Goal: Information Seeking & Learning: Learn about a topic

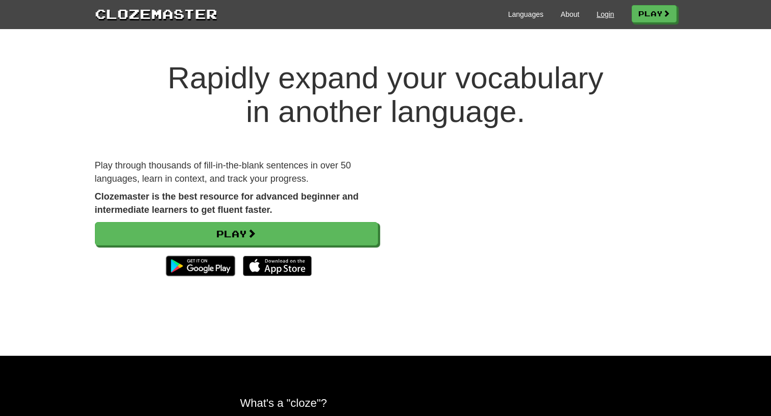
click at [599, 14] on link "Login" at bounding box center [605, 14] width 17 height 10
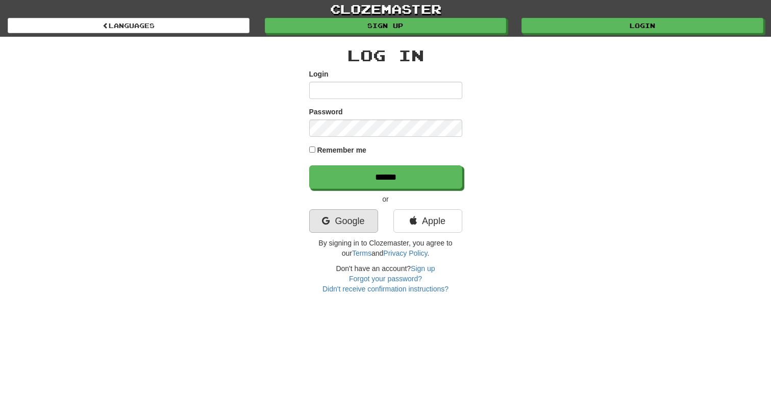
click at [347, 224] on link "Google" at bounding box center [343, 220] width 69 height 23
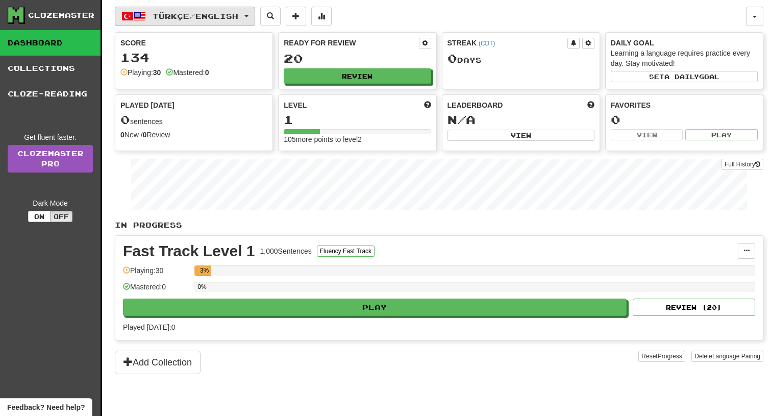
click at [237, 17] on span "Türkçe / English" at bounding box center [196, 16] width 86 height 9
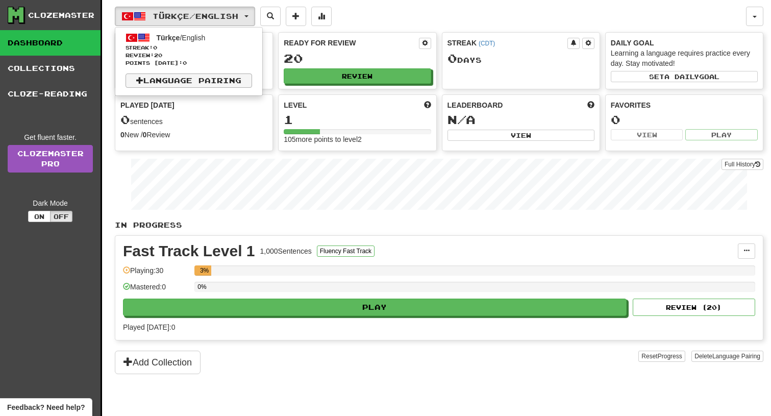
click at [227, 82] on link "Language Pairing" at bounding box center [189, 81] width 127 height 14
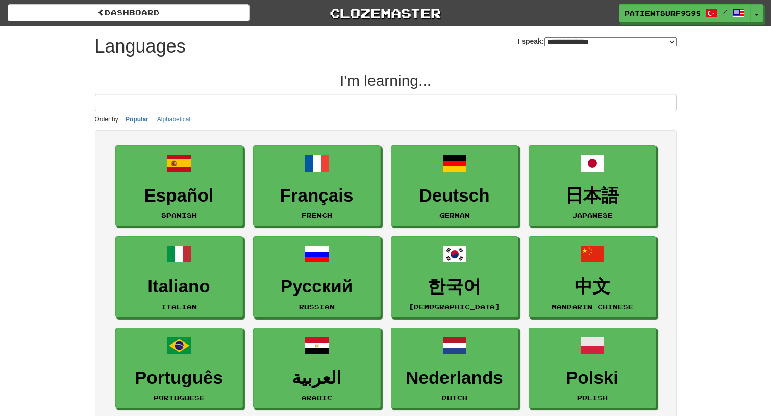
select select "*******"
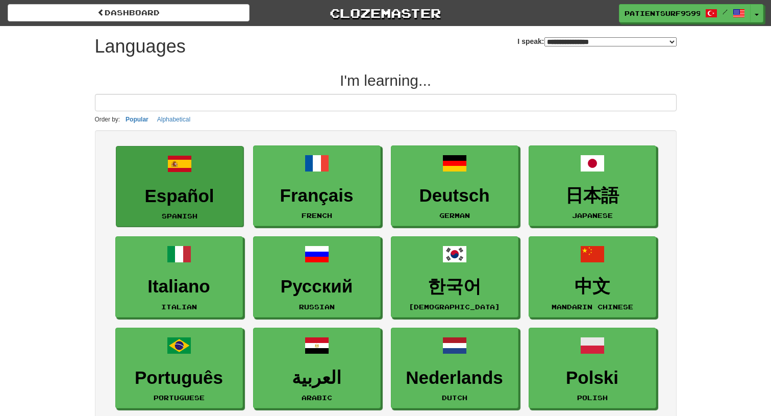
click at [191, 174] on span at bounding box center [179, 164] width 25 height 25
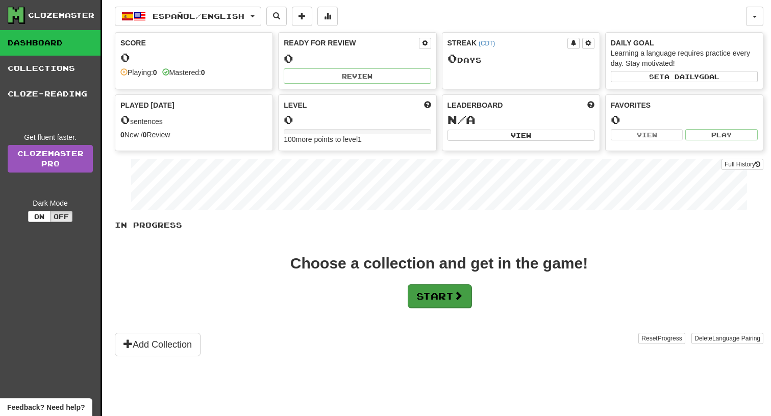
click at [424, 298] on button "Start" at bounding box center [440, 295] width 64 height 23
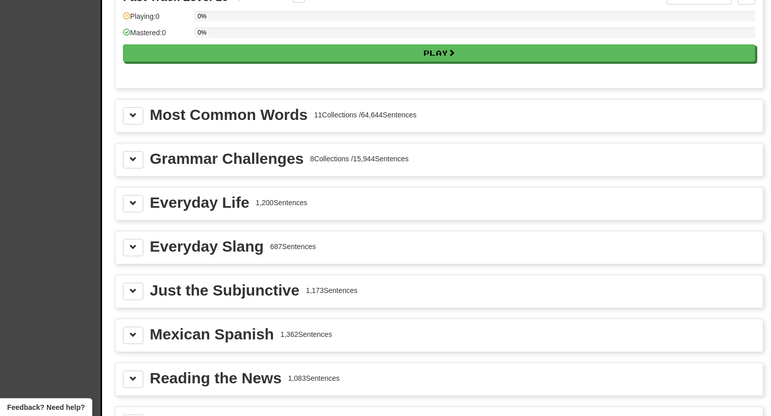
scroll to position [1068, 0]
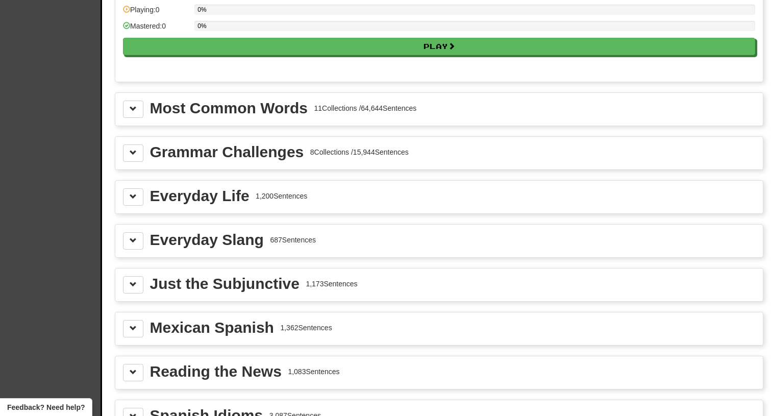
click at [274, 154] on div "Grammar Challenges" at bounding box center [227, 151] width 154 height 15
click at [134, 153] on span at bounding box center [133, 152] width 7 height 7
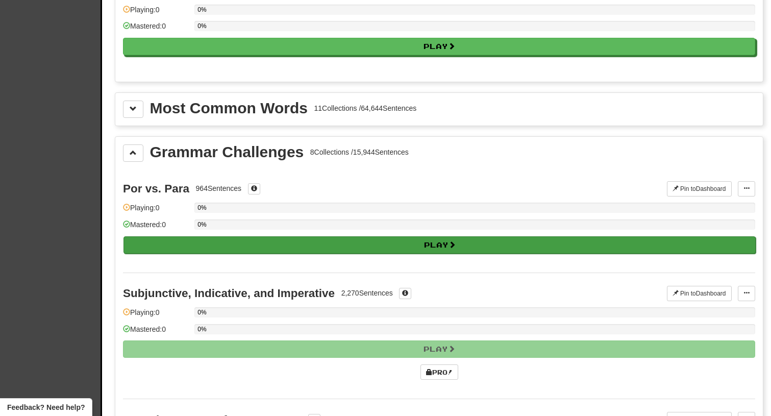
click at [192, 240] on button "Play" at bounding box center [440, 244] width 633 height 17
select select "**"
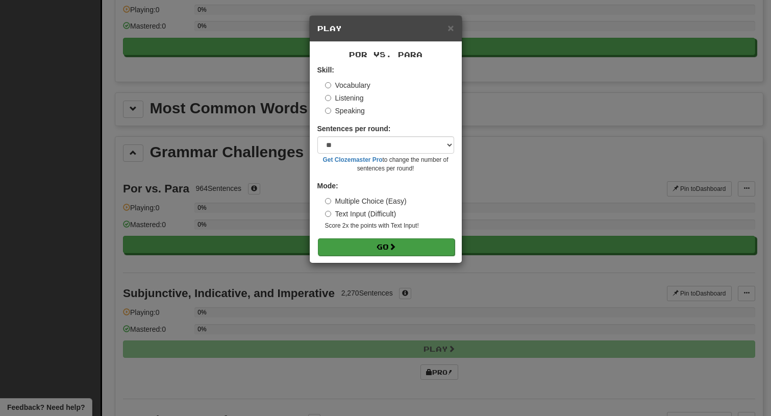
click at [386, 247] on button "Go" at bounding box center [386, 246] width 137 height 17
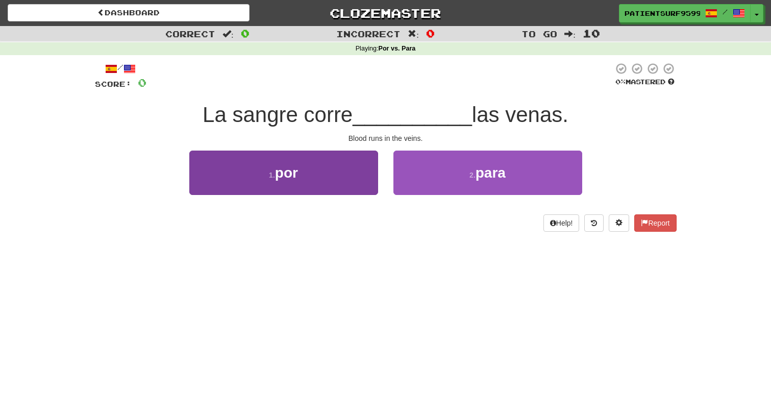
click at [345, 175] on button "1 . por" at bounding box center [283, 173] width 189 height 44
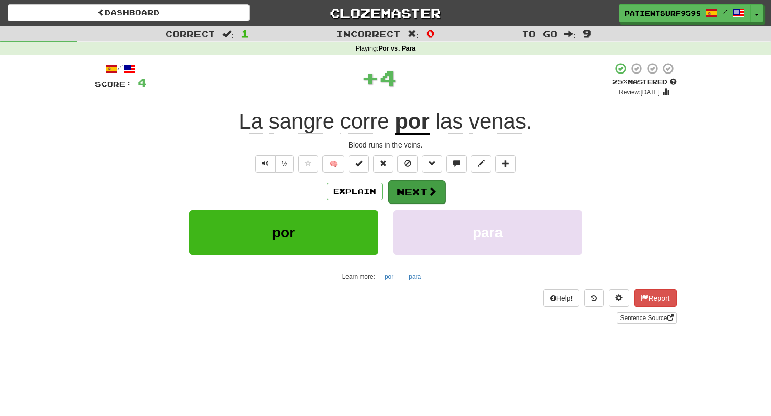
click at [432, 196] on button "Next" at bounding box center [416, 191] width 57 height 23
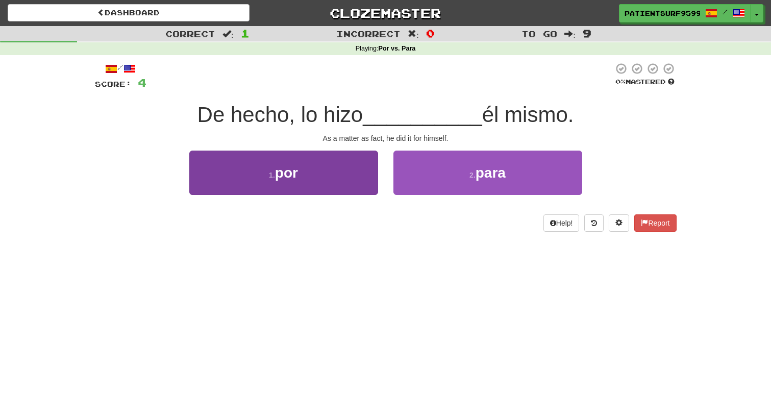
click at [368, 175] on button "1 . por" at bounding box center [283, 173] width 189 height 44
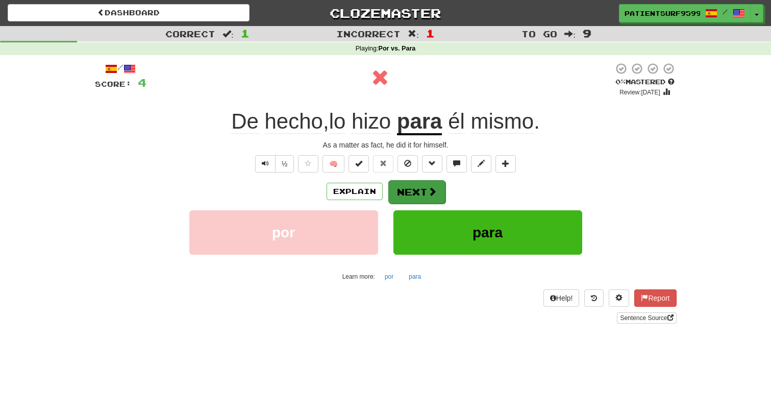
click at [404, 191] on button "Next" at bounding box center [416, 191] width 57 height 23
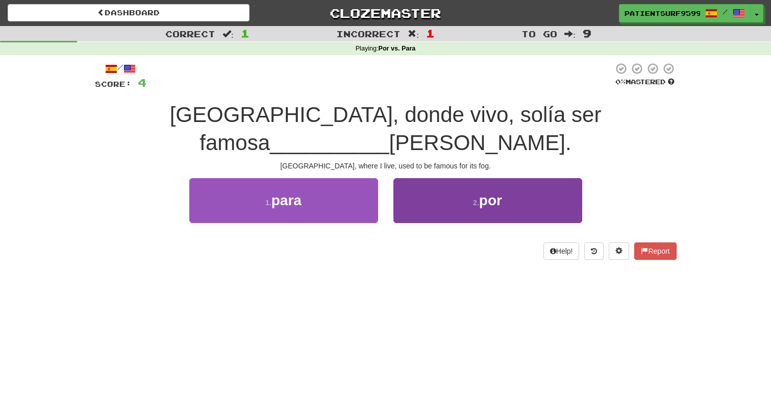
click at [422, 185] on button "2 . por" at bounding box center [488, 200] width 189 height 44
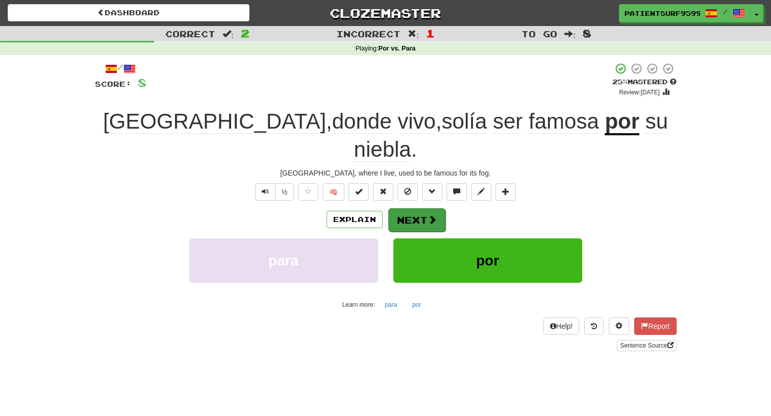
click at [422, 208] on button "Next" at bounding box center [416, 219] width 57 height 23
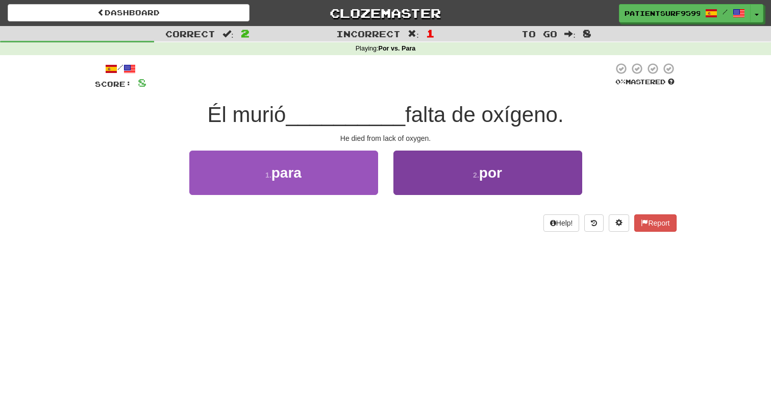
click at [421, 184] on button "2 . por" at bounding box center [488, 173] width 189 height 44
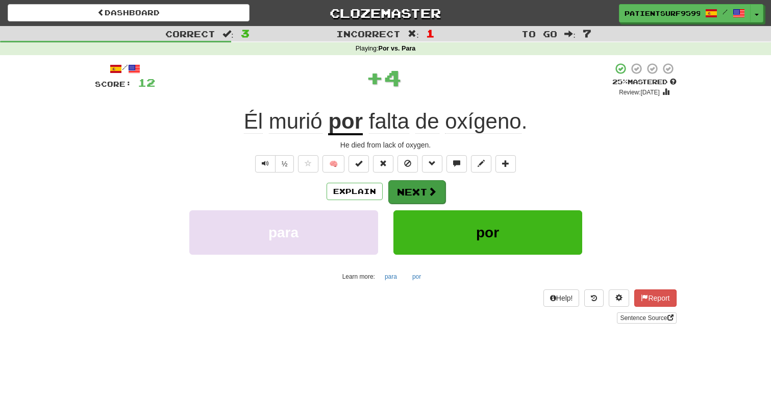
click at [421, 184] on button "Next" at bounding box center [416, 191] width 57 height 23
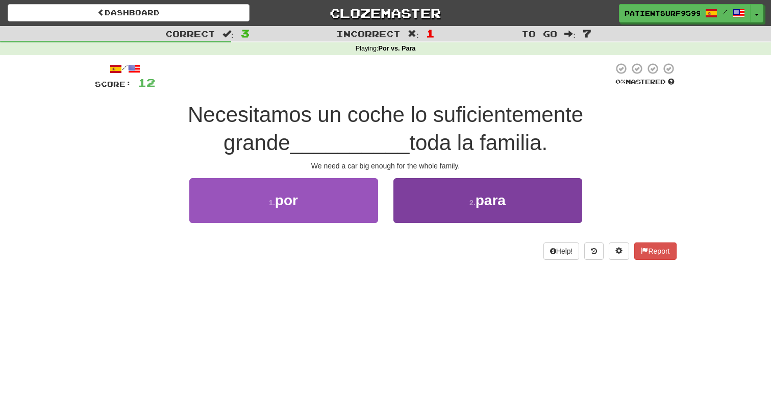
click at [416, 197] on button "2 . para" at bounding box center [488, 200] width 189 height 44
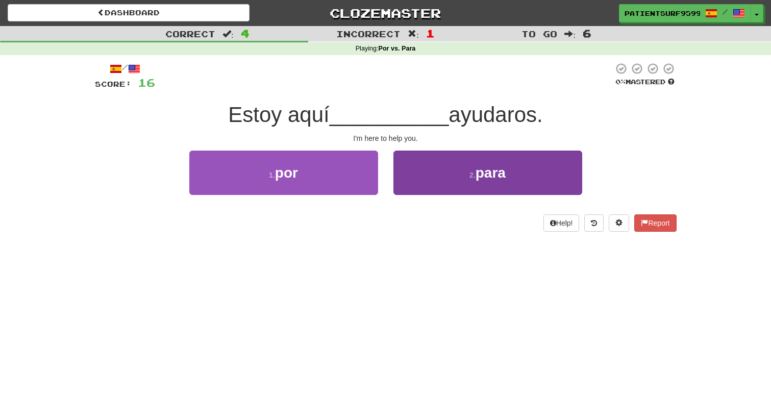
click at [519, 181] on button "2 . para" at bounding box center [488, 173] width 189 height 44
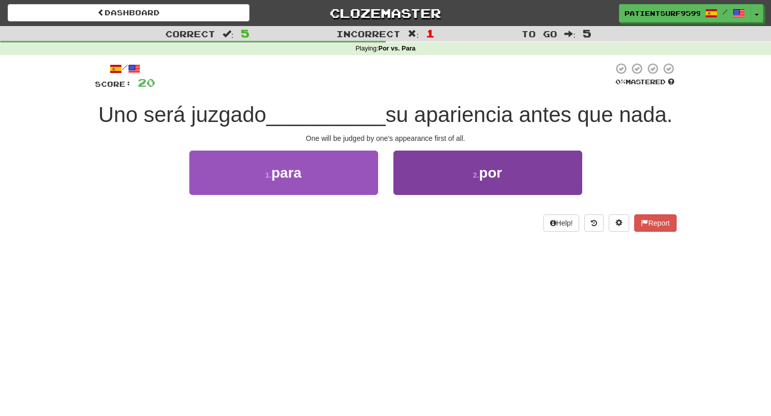
click at [548, 192] on button "2 . por" at bounding box center [488, 173] width 189 height 44
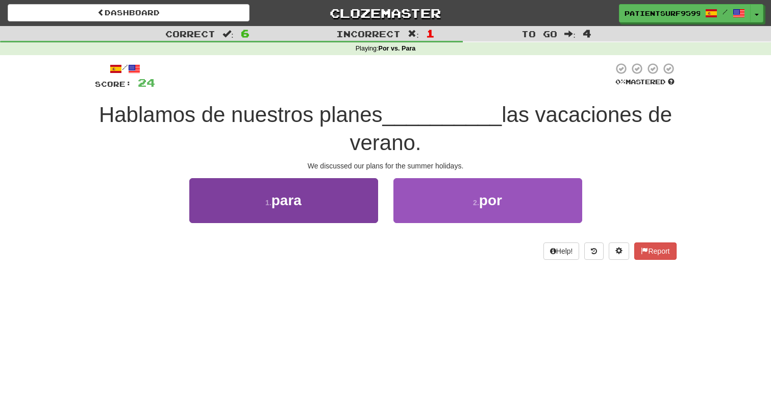
click at [365, 210] on button "1 . para" at bounding box center [283, 200] width 189 height 44
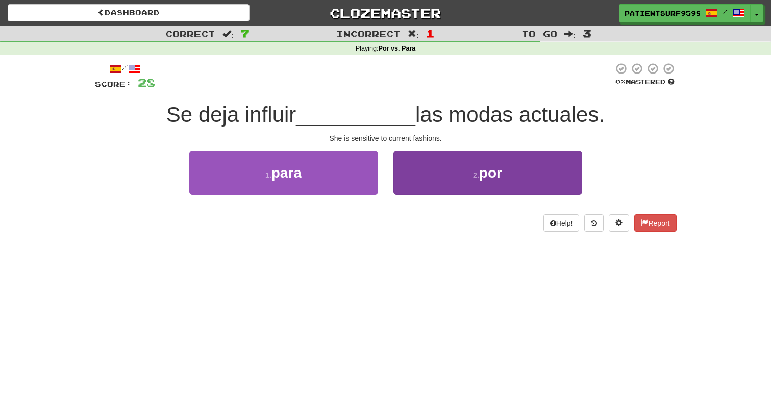
click at [478, 187] on button "2 . por" at bounding box center [488, 173] width 189 height 44
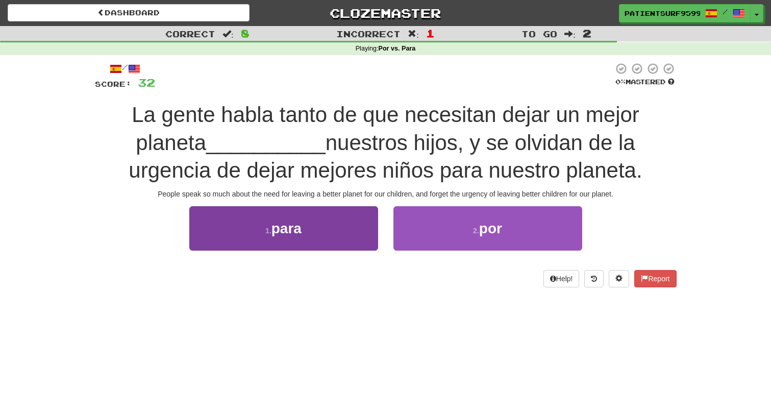
click at [350, 224] on button "1 . para" at bounding box center [283, 228] width 189 height 44
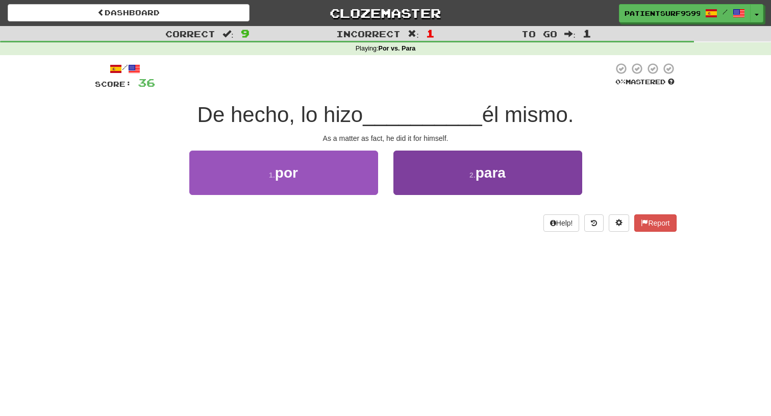
click at [453, 187] on button "2 . para" at bounding box center [488, 173] width 189 height 44
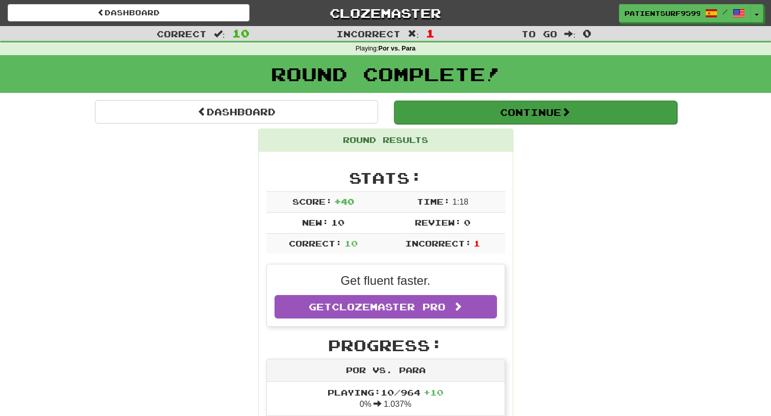
click at [584, 115] on button "Continue" at bounding box center [535, 112] width 283 height 23
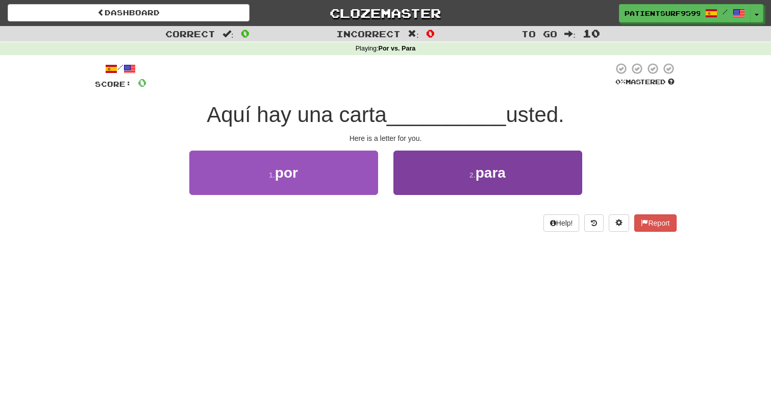
click at [490, 176] on span "para" at bounding box center [491, 173] width 30 height 16
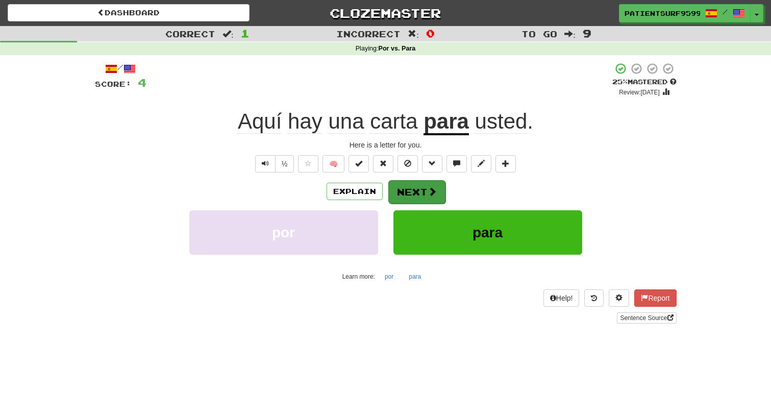
click at [416, 191] on button "Next" at bounding box center [416, 191] width 57 height 23
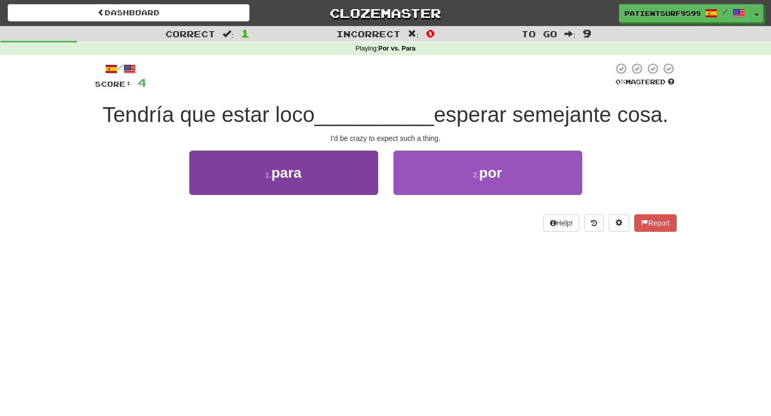
click at [353, 170] on button "1 . para" at bounding box center [283, 173] width 189 height 44
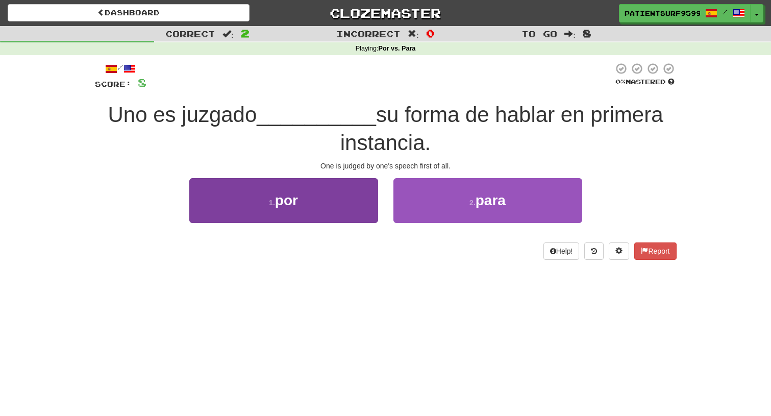
click at [361, 197] on button "1 . por" at bounding box center [283, 200] width 189 height 44
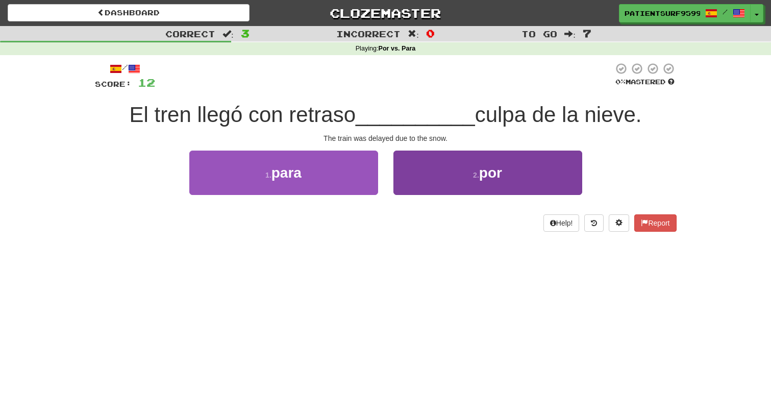
click at [472, 168] on button "2 . por" at bounding box center [488, 173] width 189 height 44
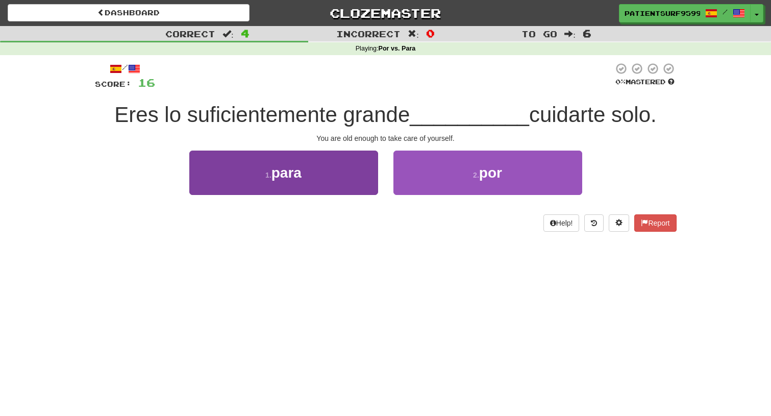
click at [357, 186] on button "1 . para" at bounding box center [283, 173] width 189 height 44
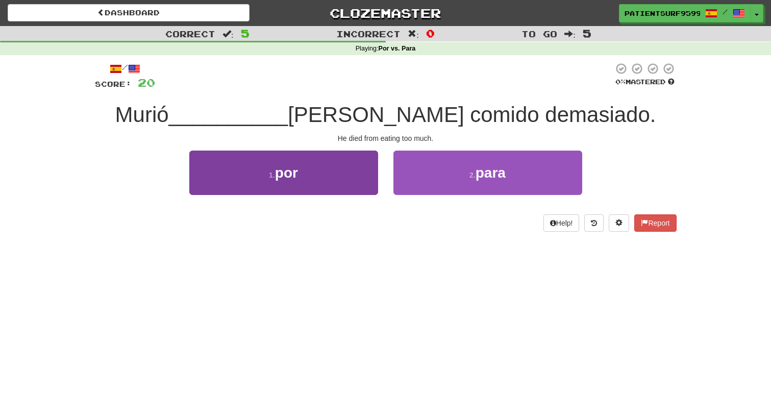
click at [352, 176] on button "1 . por" at bounding box center [283, 173] width 189 height 44
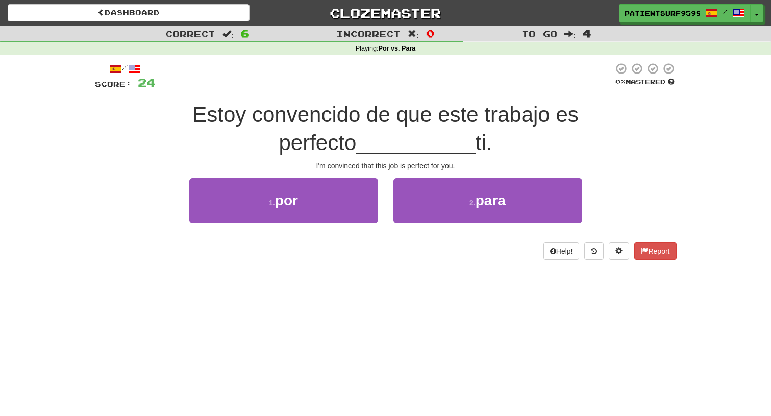
click at [458, 233] on div "2 . para" at bounding box center [488, 207] width 204 height 59
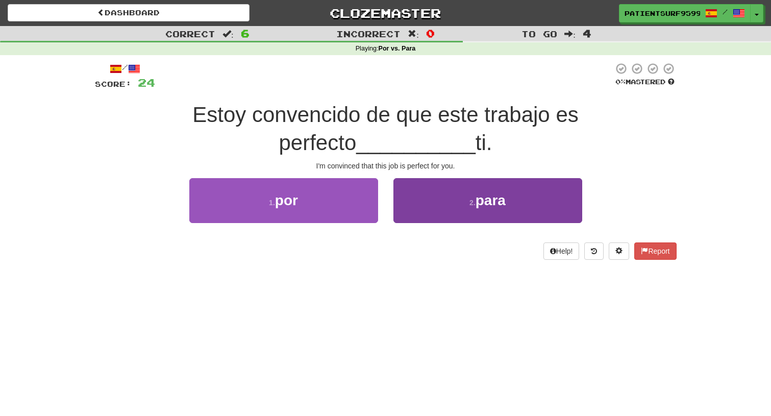
click at [458, 210] on button "2 . para" at bounding box center [488, 200] width 189 height 44
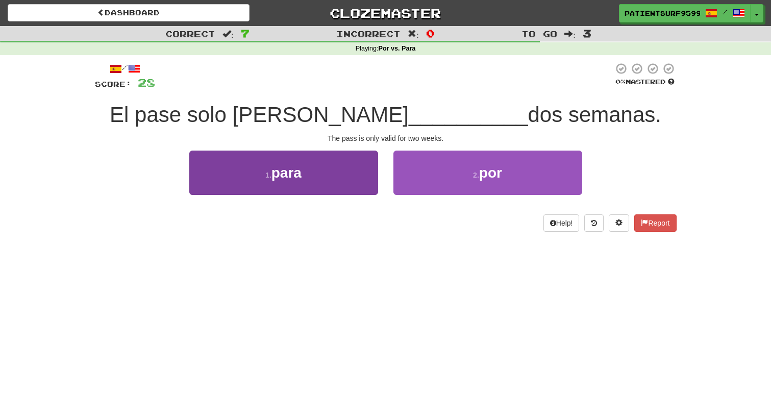
click at [357, 168] on button "1 . para" at bounding box center [283, 173] width 189 height 44
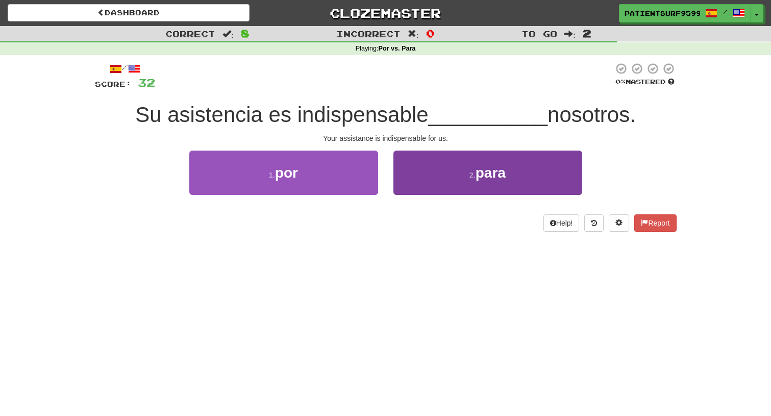
click at [430, 179] on button "2 . para" at bounding box center [488, 173] width 189 height 44
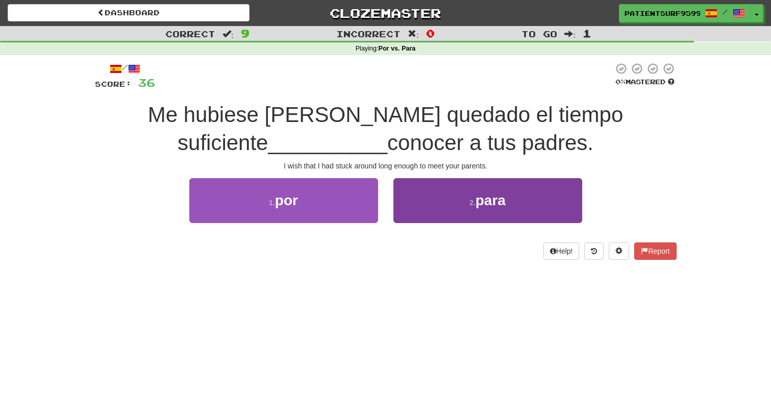
click at [456, 207] on button "2 . para" at bounding box center [488, 200] width 189 height 44
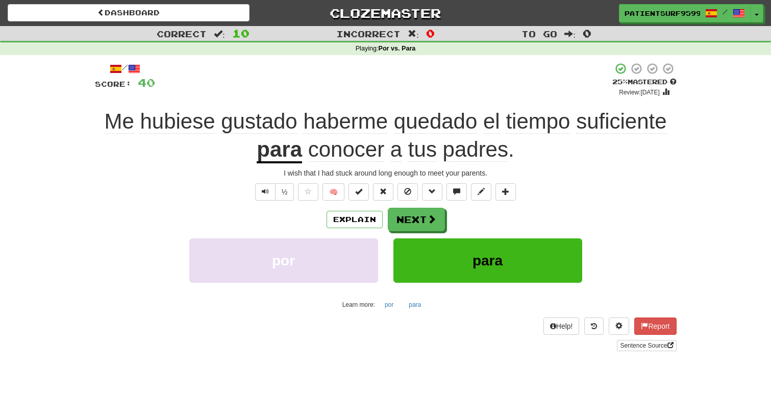
click at [461, 265] on button "para" at bounding box center [488, 260] width 189 height 44
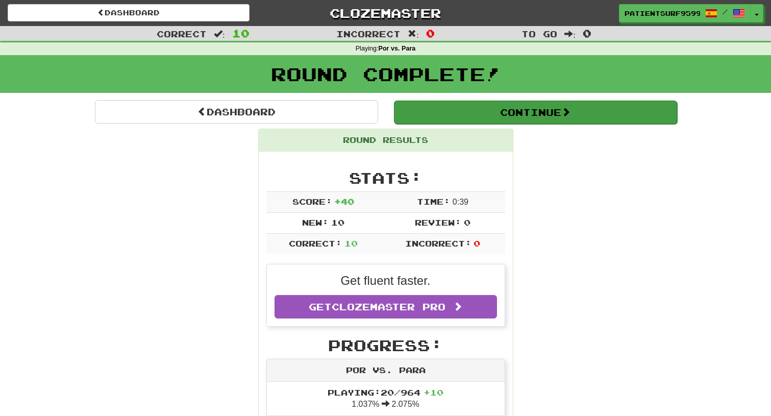
click at [595, 108] on button "Continue" at bounding box center [535, 112] width 283 height 23
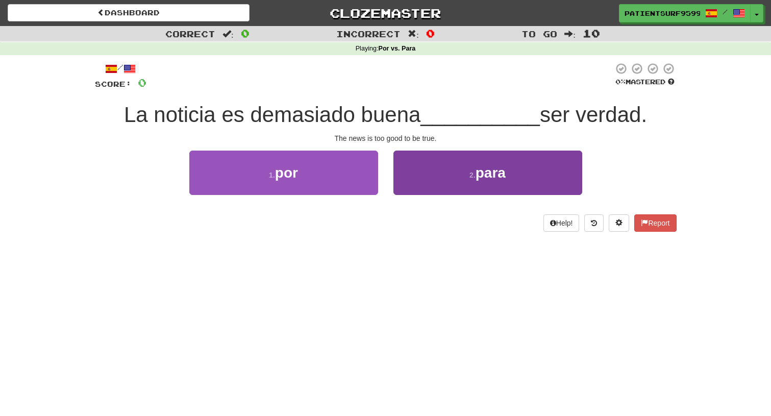
click at [506, 182] on button "2 . para" at bounding box center [488, 173] width 189 height 44
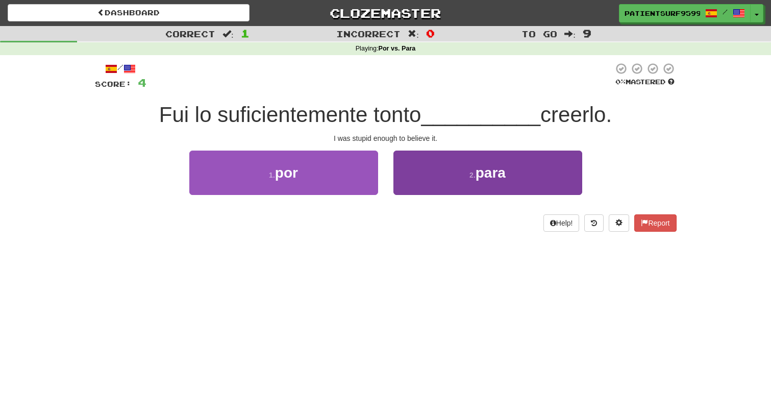
click at [474, 178] on button "2 . para" at bounding box center [488, 173] width 189 height 44
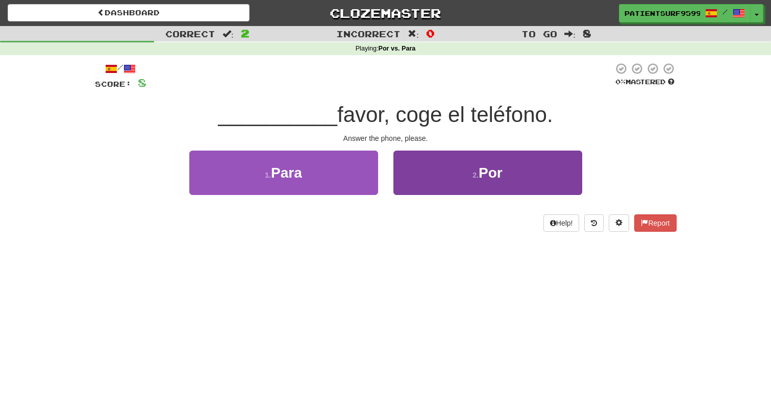
click at [519, 175] on button "2 . Por" at bounding box center [488, 173] width 189 height 44
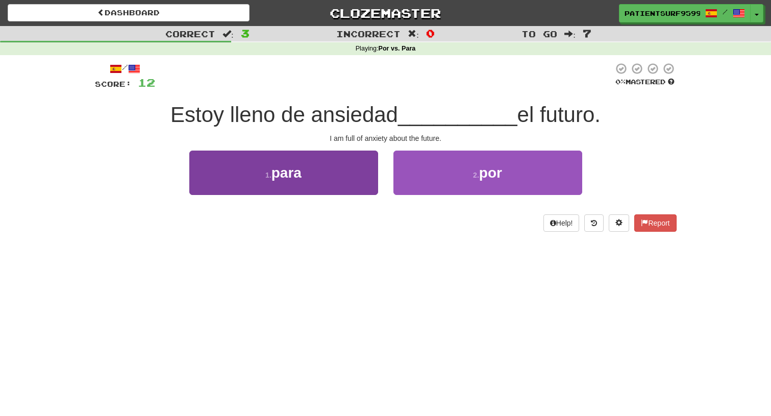
click at [351, 177] on button "1 . para" at bounding box center [283, 173] width 189 height 44
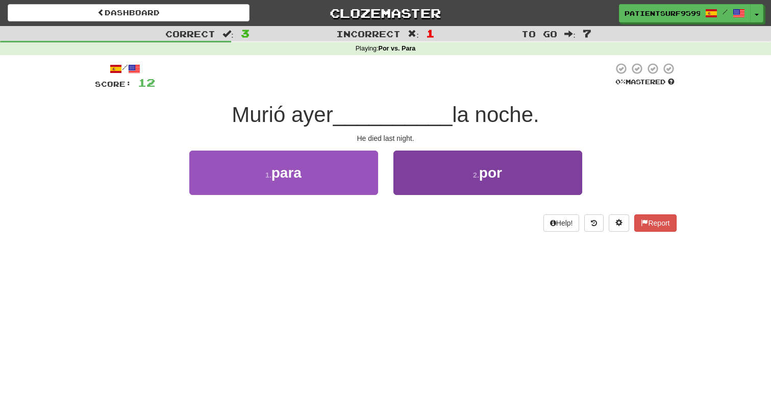
click at [418, 186] on button "2 . por" at bounding box center [488, 173] width 189 height 44
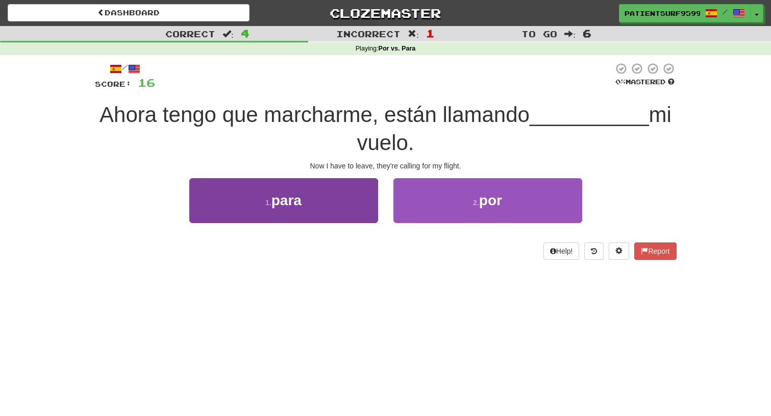
click at [358, 195] on button "1 . para" at bounding box center [283, 200] width 189 height 44
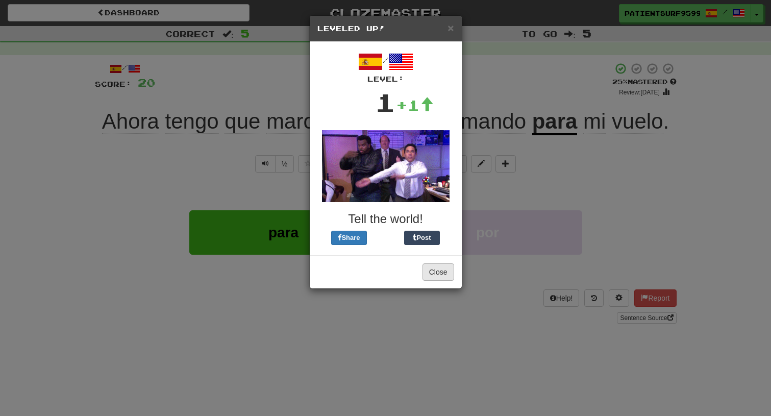
click at [443, 280] on button "Close" at bounding box center [439, 271] width 32 height 17
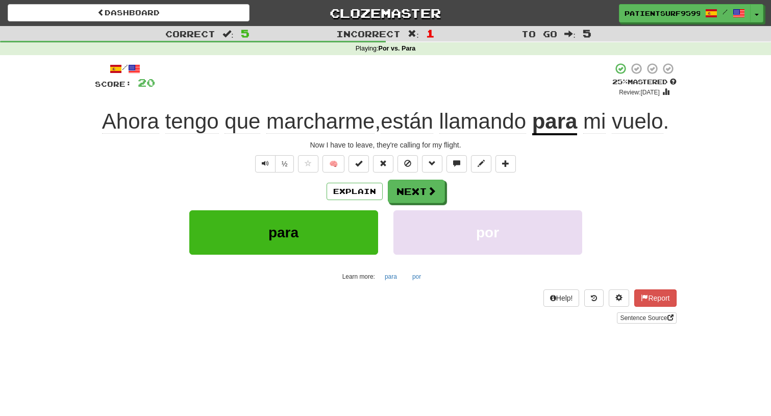
click at [420, 202] on div "Explain Next para por Learn more: para por" at bounding box center [386, 232] width 582 height 105
click at [420, 189] on button "Next" at bounding box center [416, 191] width 57 height 23
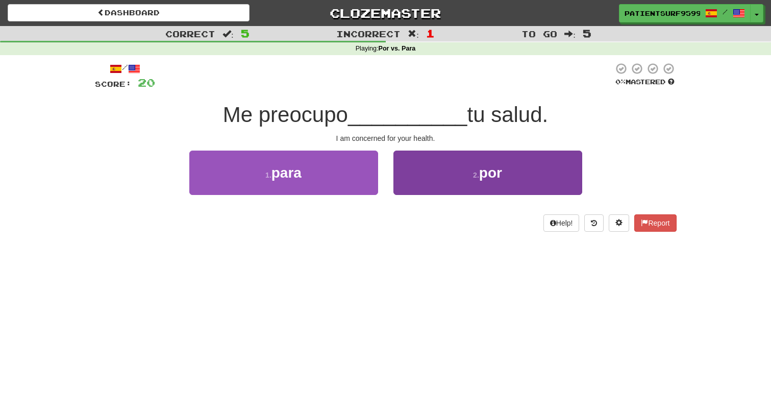
click at [423, 173] on button "2 . por" at bounding box center [488, 173] width 189 height 44
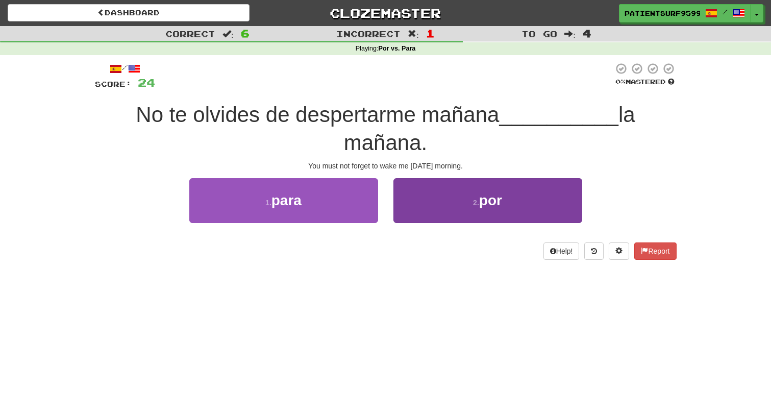
click at [505, 205] on button "2 . por" at bounding box center [488, 200] width 189 height 44
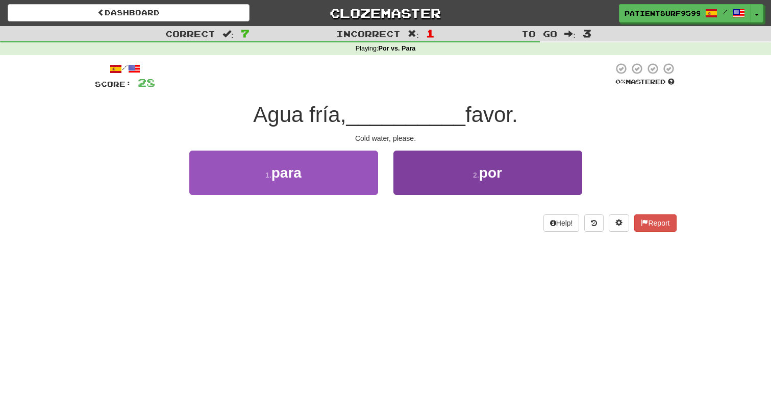
click at [504, 164] on button "2 . por" at bounding box center [488, 173] width 189 height 44
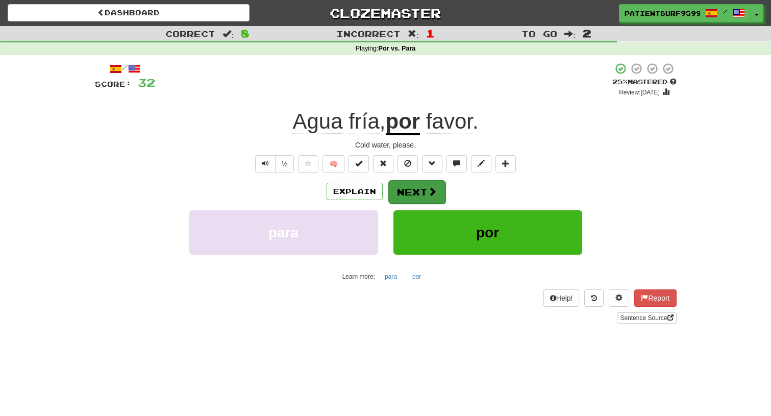
click at [436, 187] on button "Next" at bounding box center [416, 191] width 57 height 23
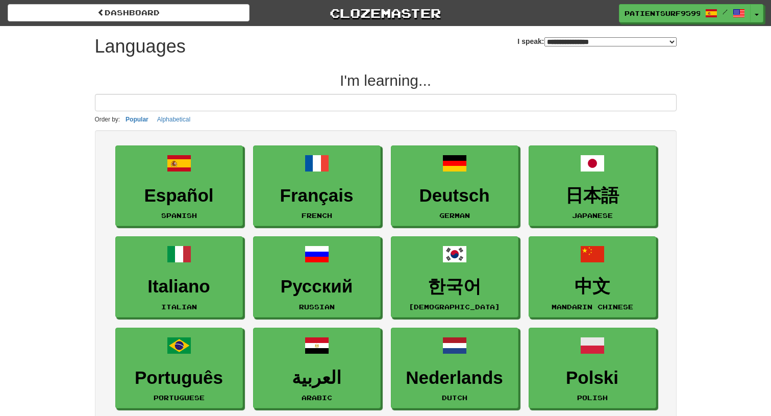
select select "*******"
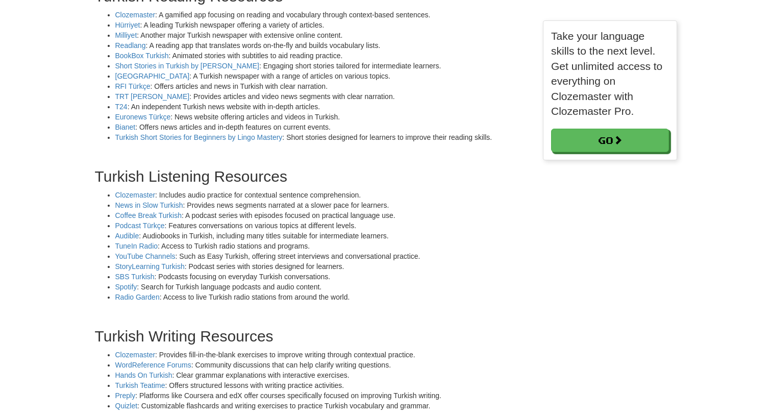
scroll to position [337, 0]
click at [159, 214] on link "Coffee Break Turkish" at bounding box center [148, 214] width 66 height 8
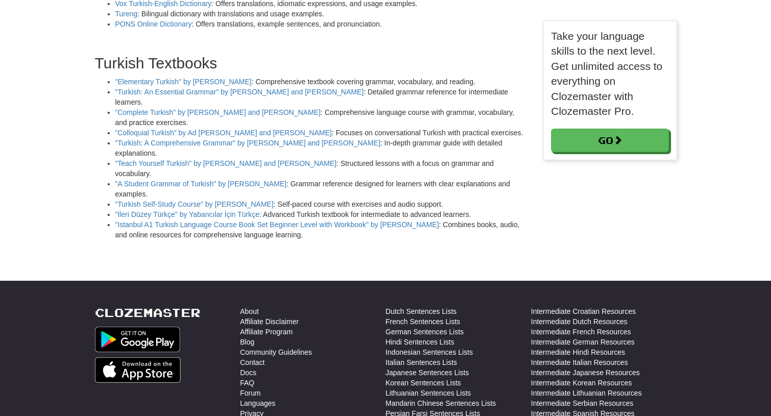
scroll to position [1133, 0]
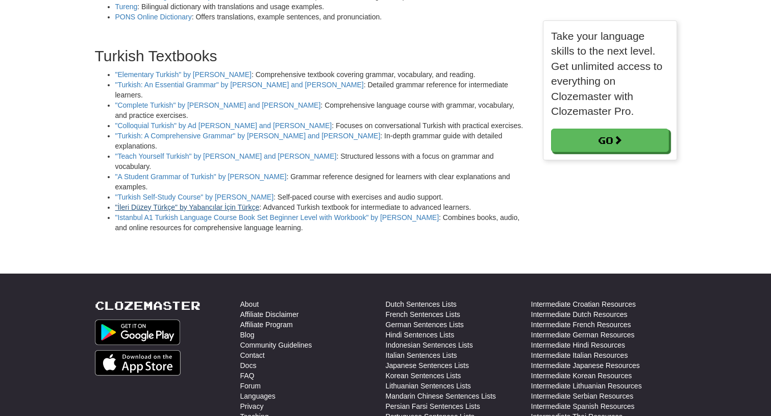
click at [254, 203] on link ""İleri Düzey Türkçe" by Yabancılar İçin Türkçe" at bounding box center [187, 207] width 144 height 8
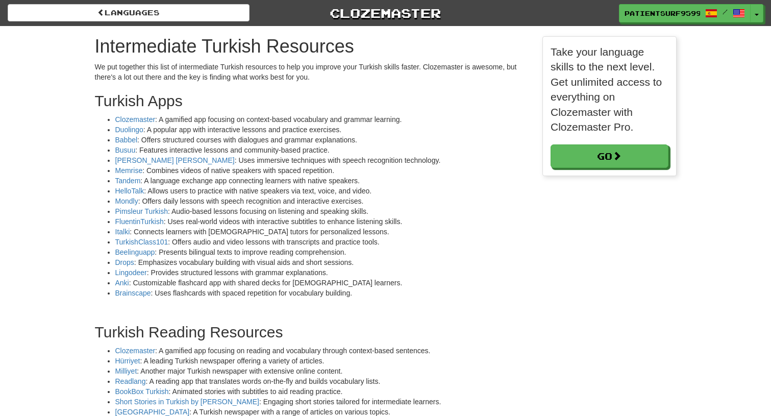
scroll to position [0, 0]
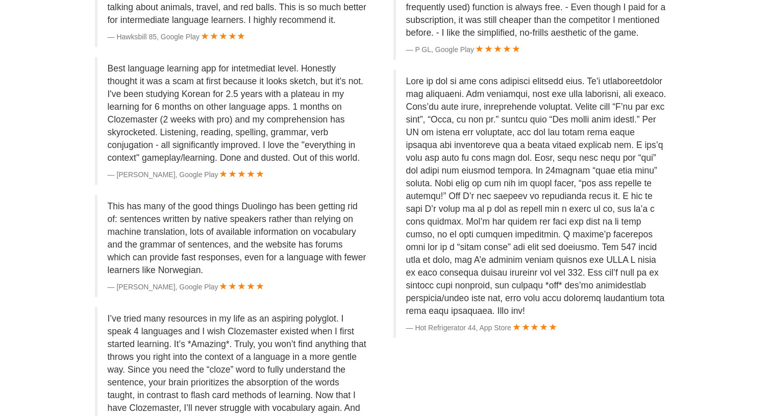
scroll to position [2091, 0]
